Goal: Task Accomplishment & Management: Manage account settings

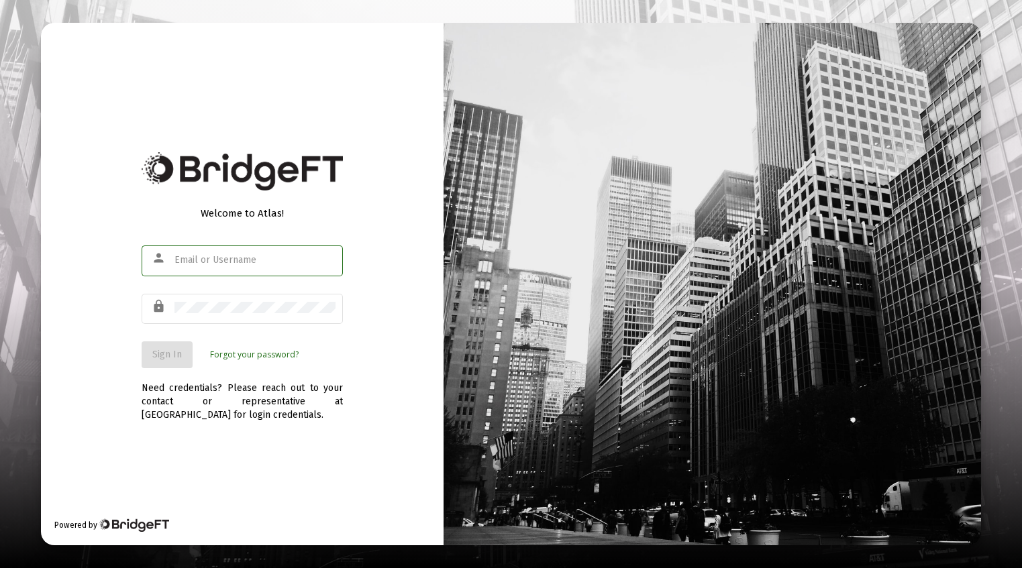
click at [193, 256] on input "text" at bounding box center [254, 260] width 161 height 11
type input "[EMAIL_ADDRESS][DOMAIN_NAME]"
click at [162, 358] on span "Sign In" at bounding box center [167, 354] width 30 height 11
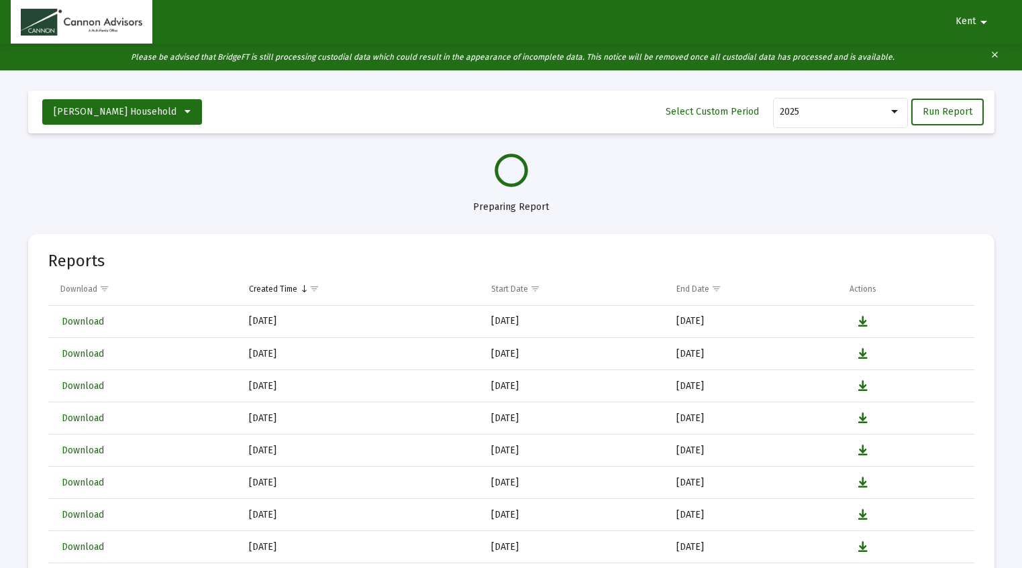
select select "View all"
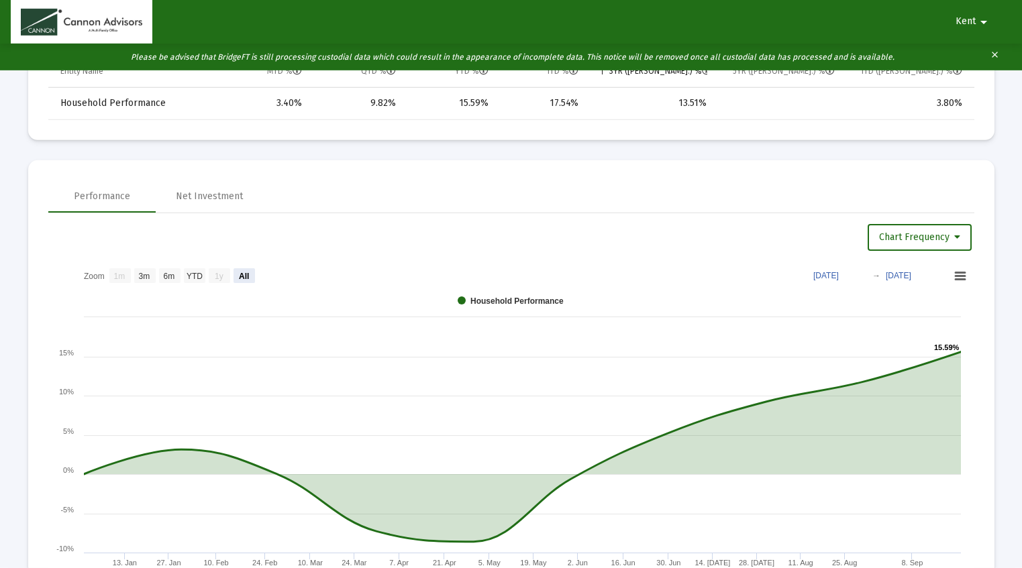
scroll to position [753, 0]
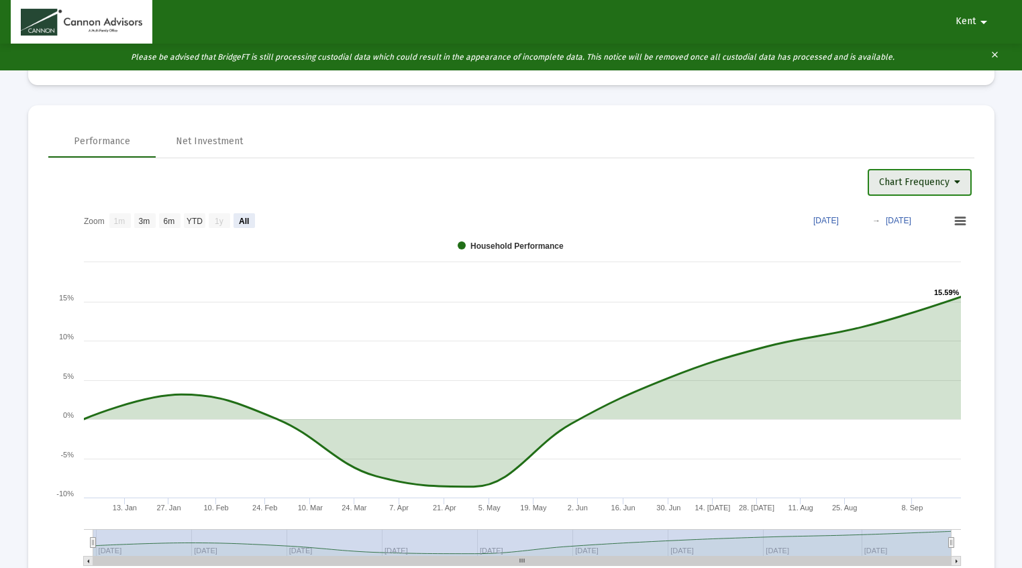
click at [960, 181] on icon at bounding box center [957, 182] width 6 height 9
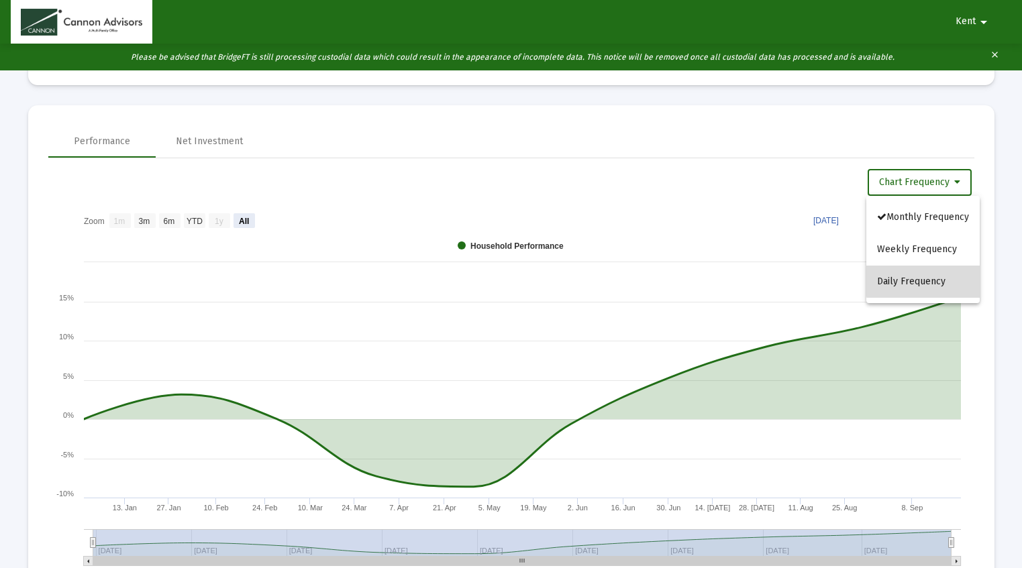
click at [937, 280] on button "Daily Frequency" at bounding box center [922, 282] width 113 height 32
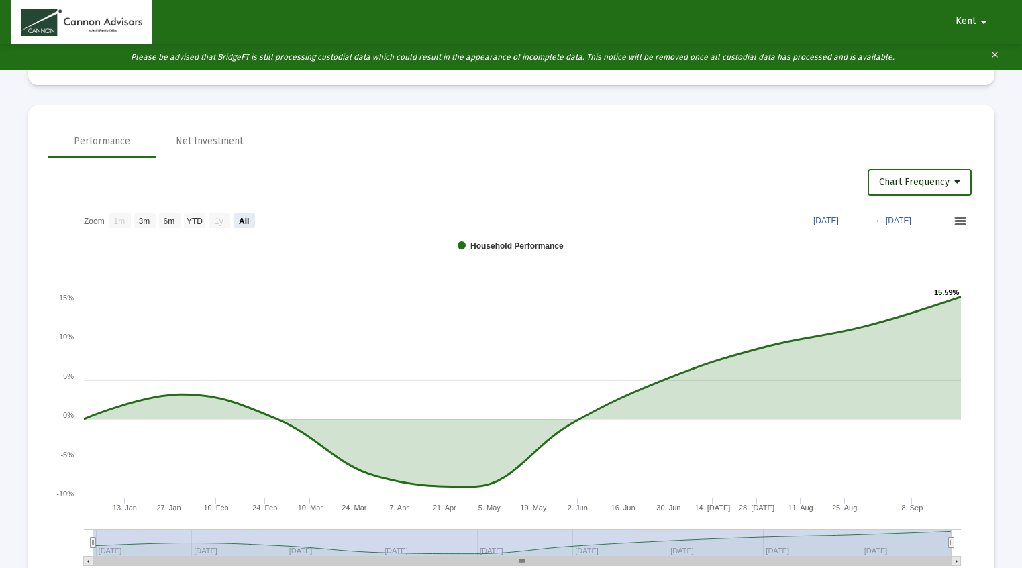
select select "View all"
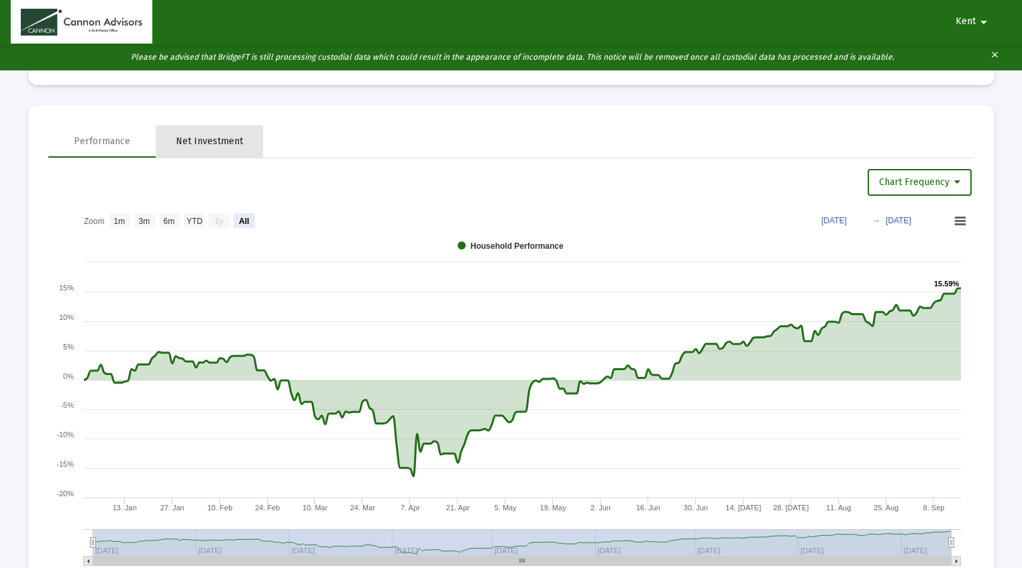
click at [216, 143] on div "Net Investment" at bounding box center [209, 141] width 67 height 13
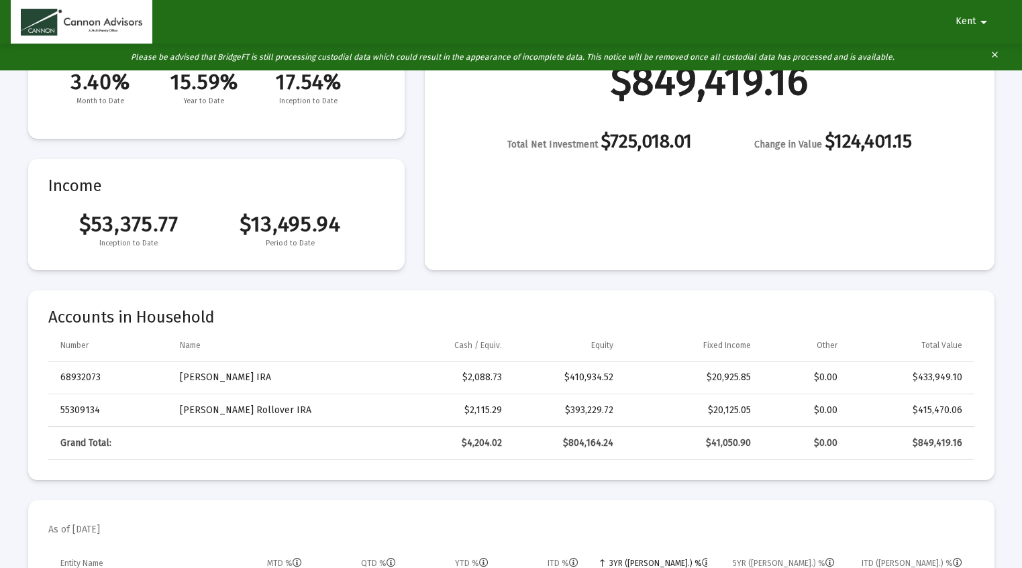
scroll to position [0, 0]
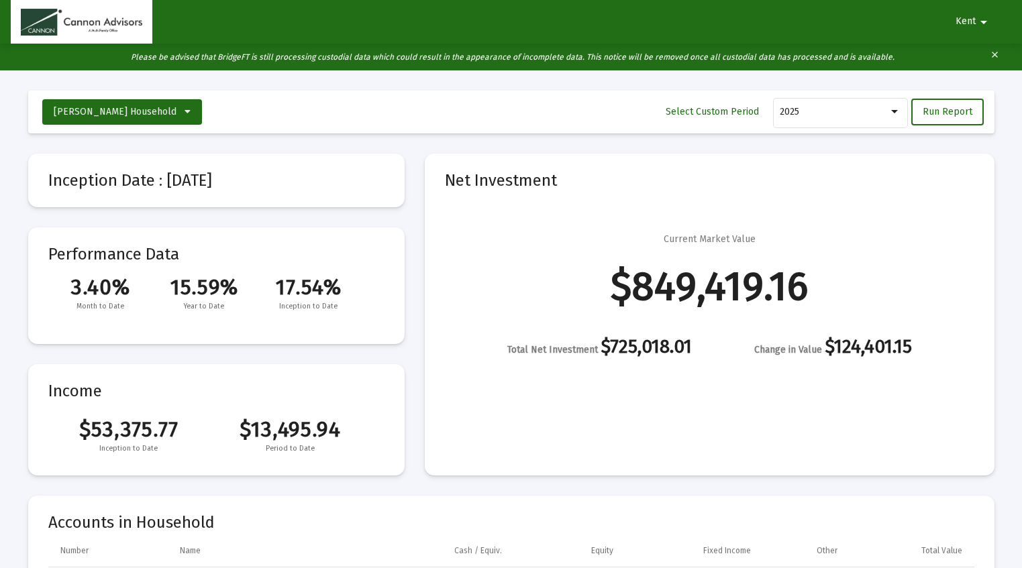
click at [985, 19] on mat-icon "arrow_drop_down" at bounding box center [984, 22] width 16 height 27
click at [997, 56] on button "Logout" at bounding box center [977, 57] width 75 height 32
